Goal: Task Accomplishment & Management: Use online tool/utility

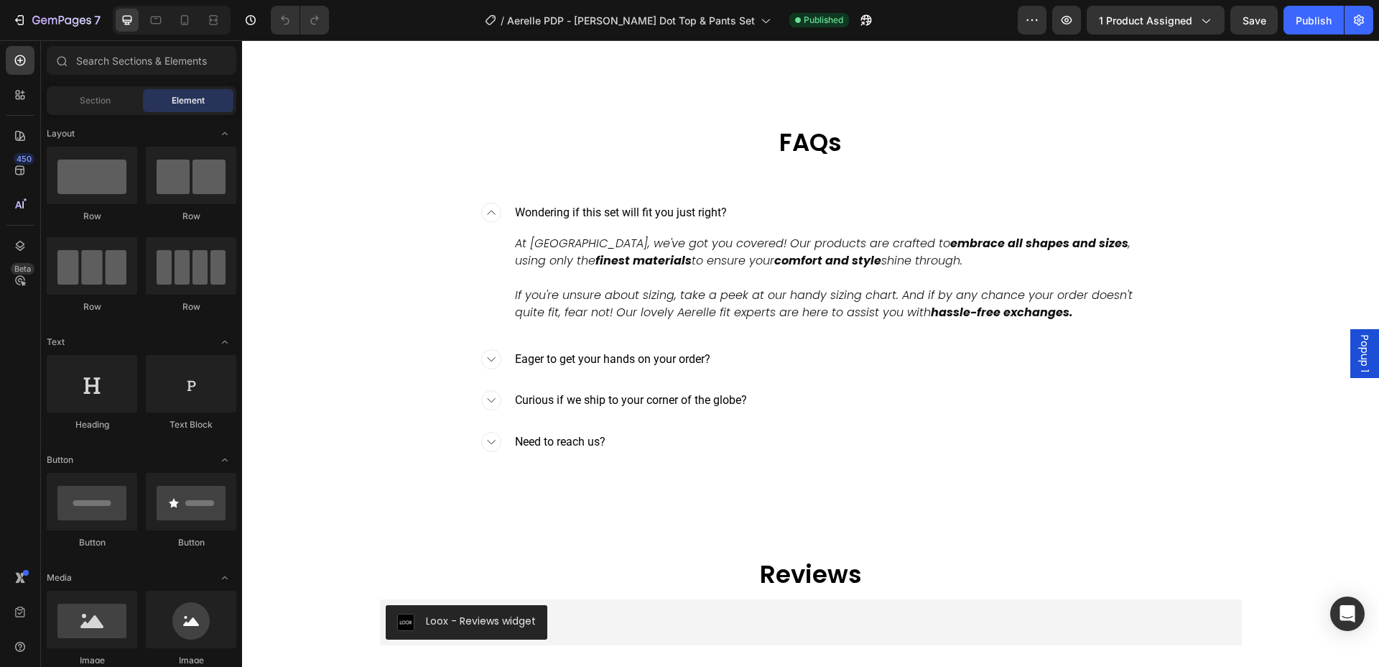
scroll to position [3425, 0]
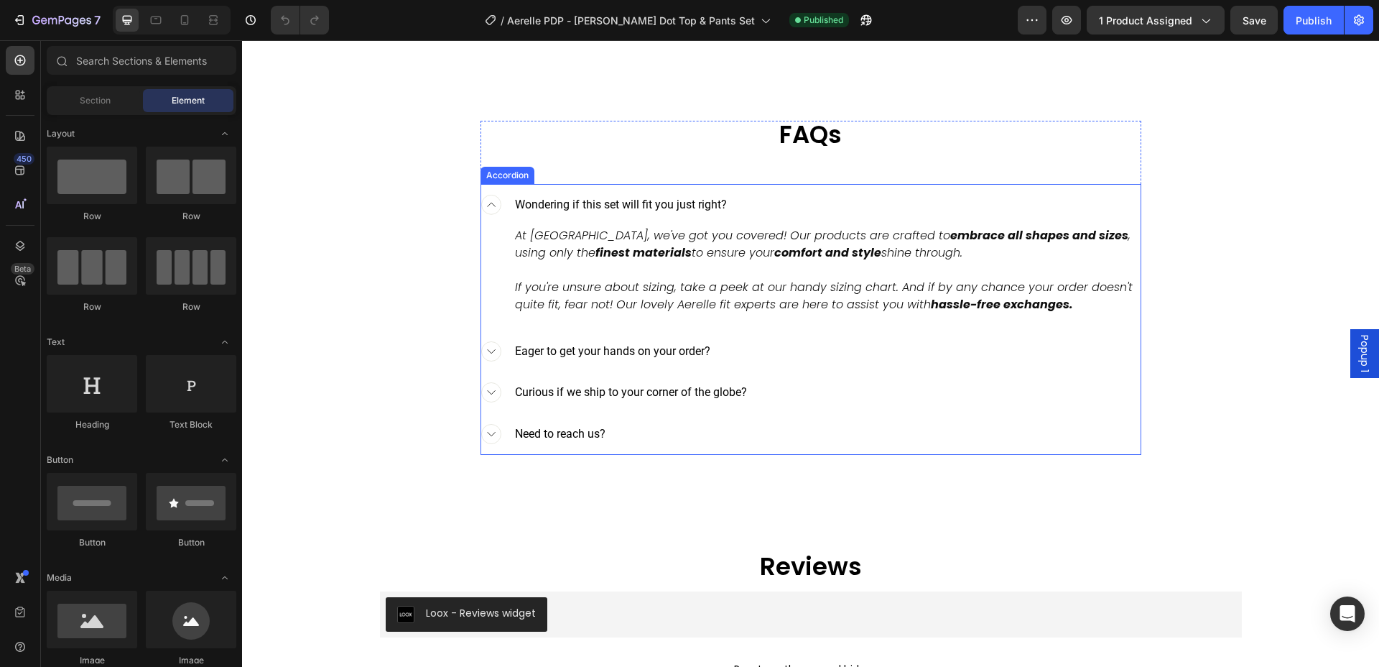
click at [496, 361] on rect at bounding box center [490, 350] width 19 height 19
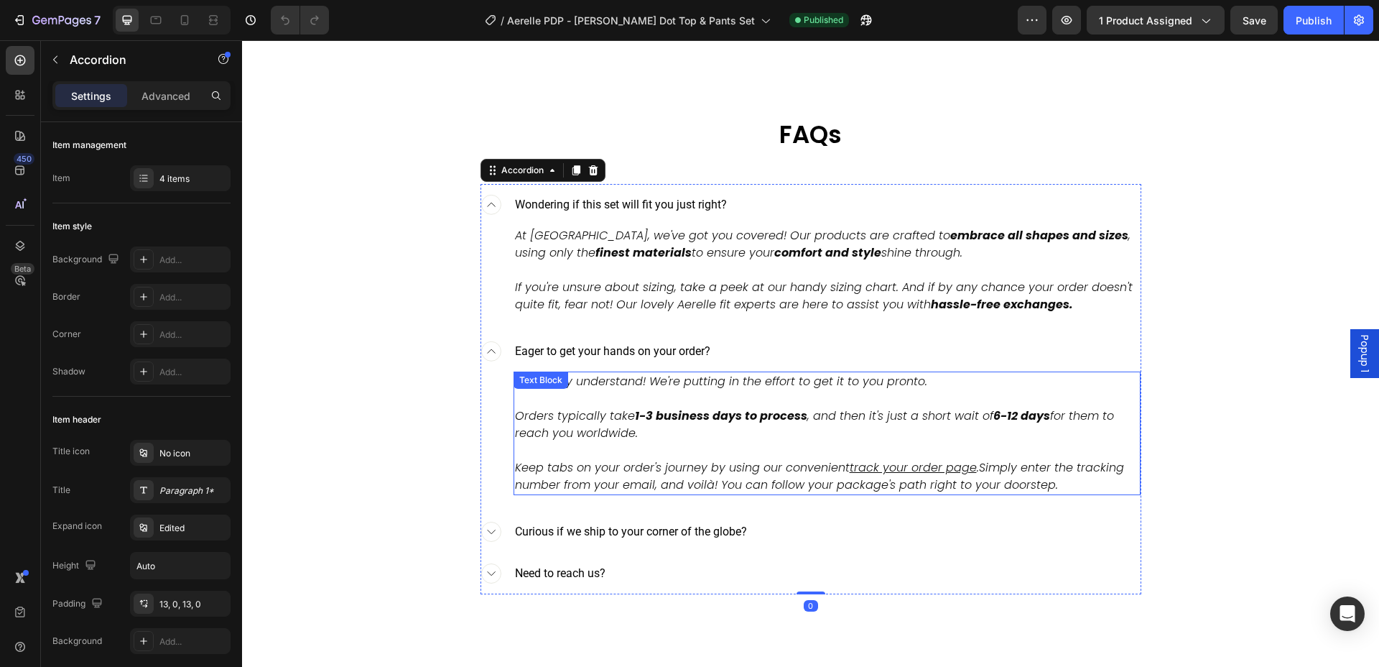
click at [647, 459] on p at bounding box center [827, 450] width 624 height 17
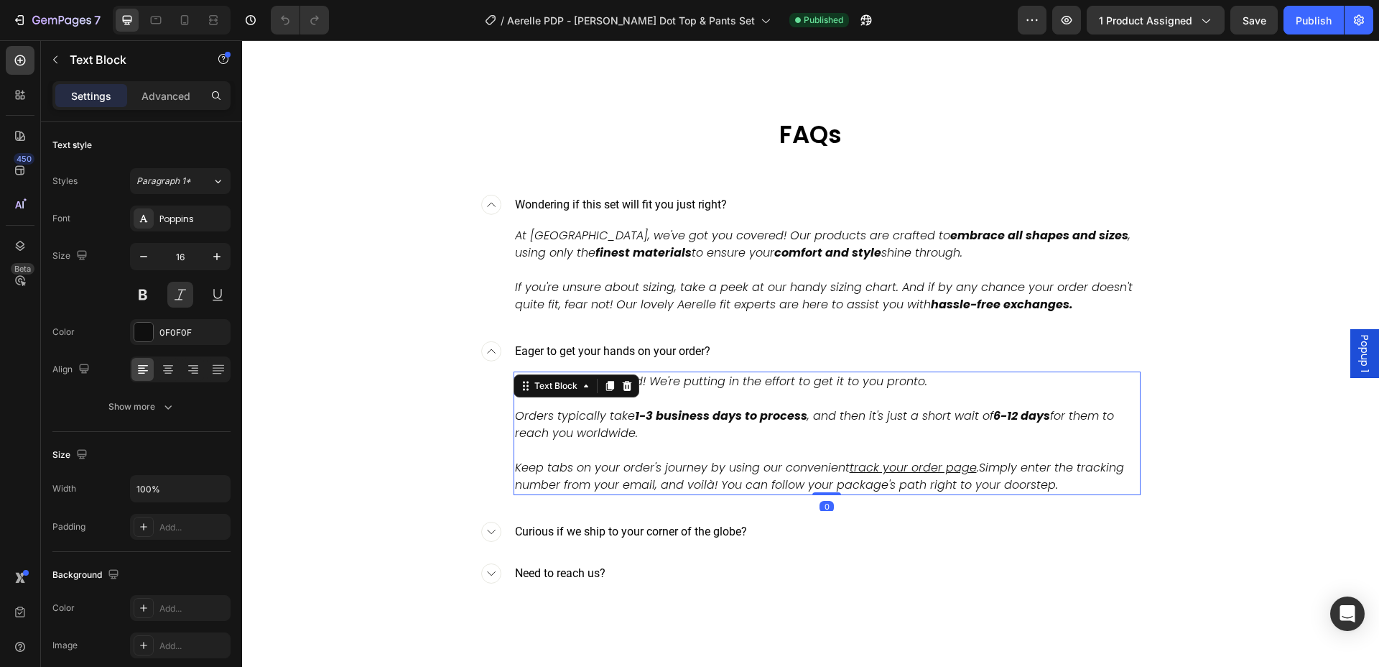
click at [647, 459] on p at bounding box center [827, 450] width 624 height 17
click at [647, 459] on p "Rich Text Editor. Editing area: main" at bounding box center [827, 450] width 624 height 17
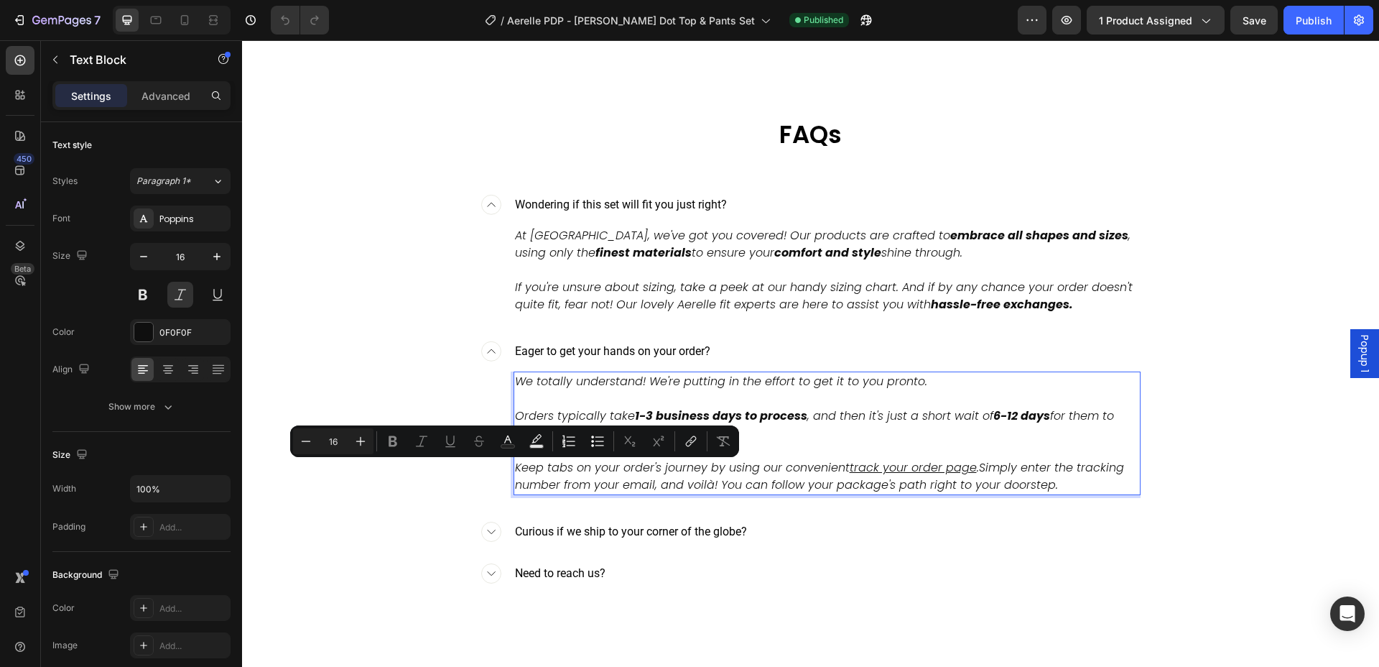
click at [654, 489] on p "Keep tabs on your order's journey by using our convenient track your order page…" at bounding box center [827, 476] width 624 height 34
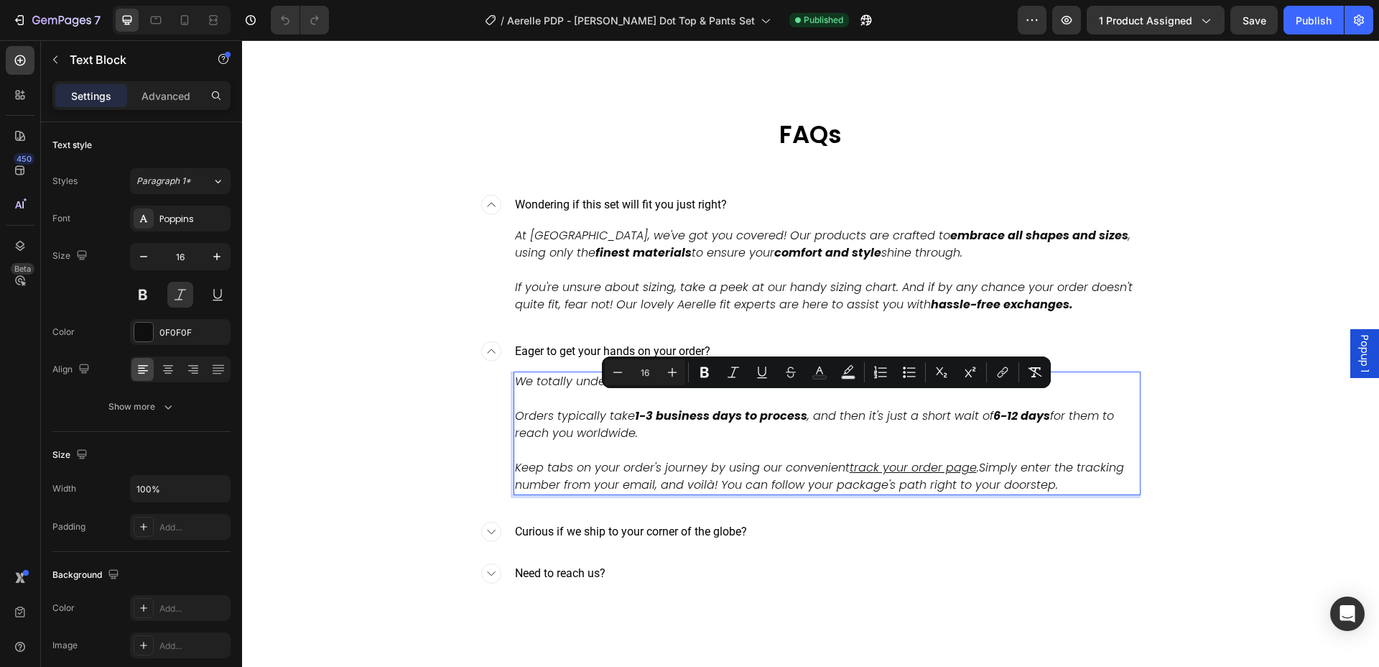
drag, startPoint x: 1056, startPoint y: 509, endPoint x: 519, endPoint y: 407, distance: 546.9
click at [519, 406] on div "We totally understand! We're putting in the effort to get it to you pronto. Ord…" at bounding box center [827, 433] width 627 height 124
copy div "We totally understand! We're putting in the effort to get it to you pronto. Ord…"
click at [42, 25] on icon "button" at bounding box center [61, 21] width 59 height 12
